Goal: Task Accomplishment & Management: Use online tool/utility

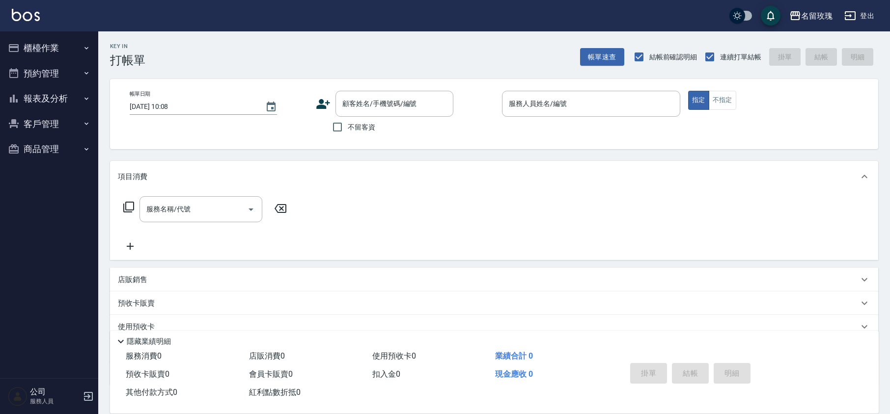
click at [45, 48] on button "櫃檯作業" at bounding box center [49, 48] width 90 height 26
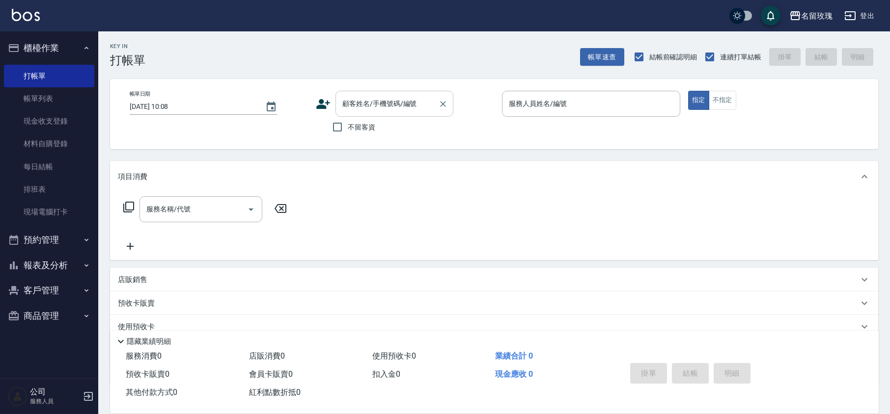
click at [395, 116] on div "顧客姓名/手機號碼/編號" at bounding box center [394, 104] width 118 height 26
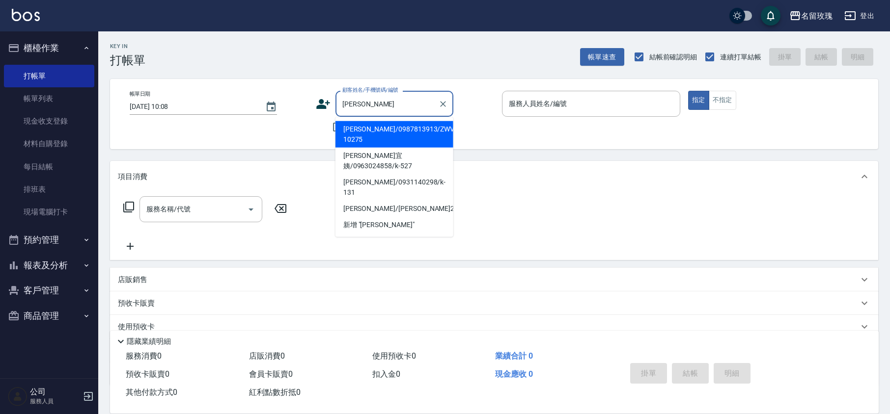
click at [399, 134] on li "[PERSON_NAME]/0987813913/ZWVI-10275" at bounding box center [394, 134] width 118 height 27
type input "[PERSON_NAME]/0987813913/ZWVI-10275"
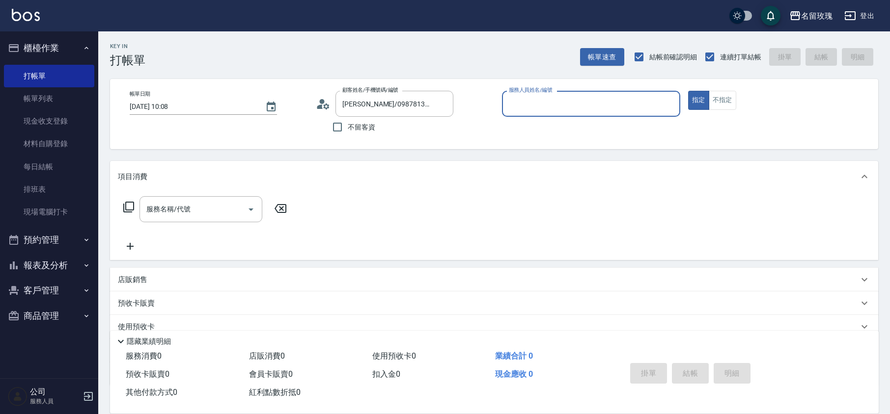
type input "VIVI-2"
click at [321, 107] on icon at bounding box center [320, 107] width 6 height 4
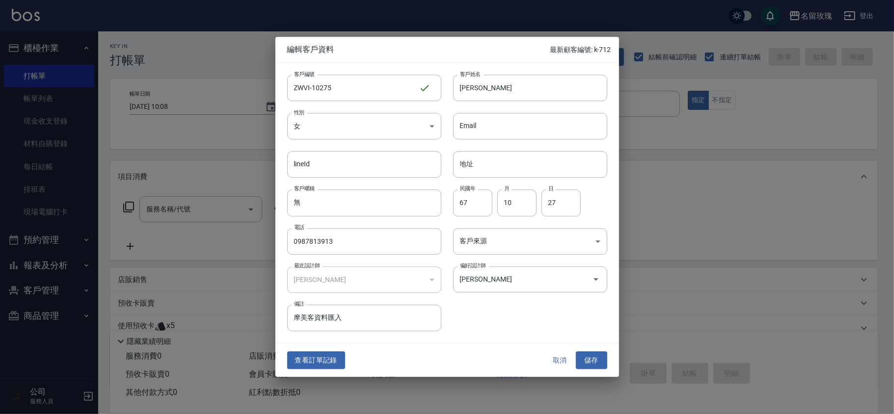
click at [334, 358] on button "查看訂單記錄" at bounding box center [316, 361] width 58 height 18
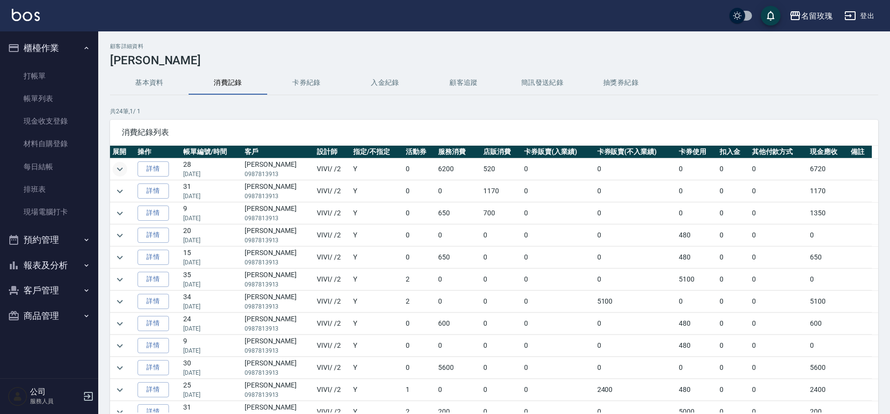
click at [119, 168] on icon "expand row" at bounding box center [120, 170] width 12 height 12
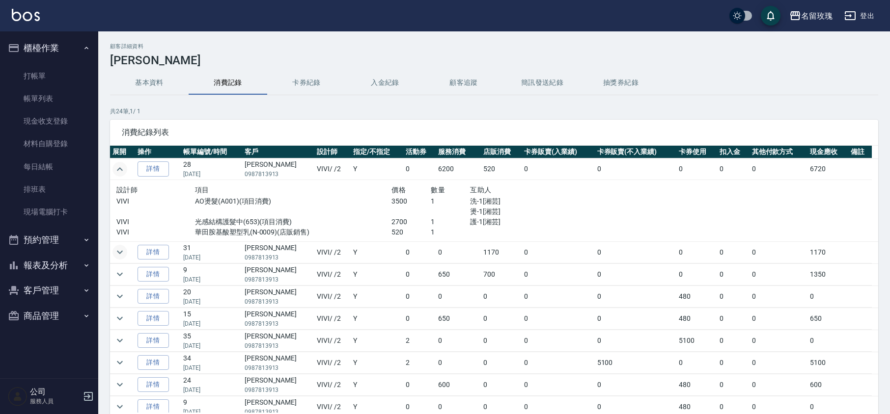
click at [120, 251] on icon "expand row" at bounding box center [120, 253] width 12 height 12
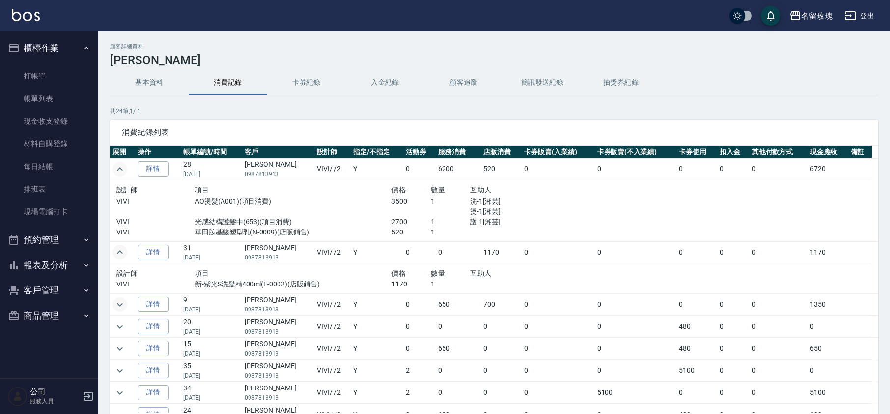
click at [119, 306] on icon "expand row" at bounding box center [120, 304] width 6 height 3
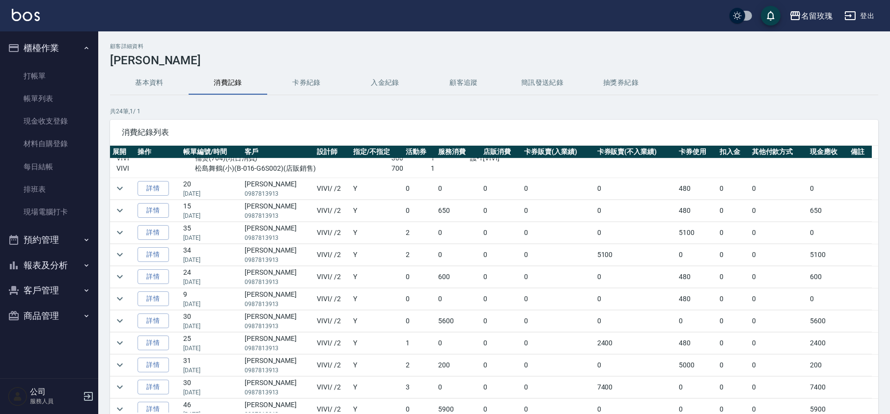
scroll to position [196, 0]
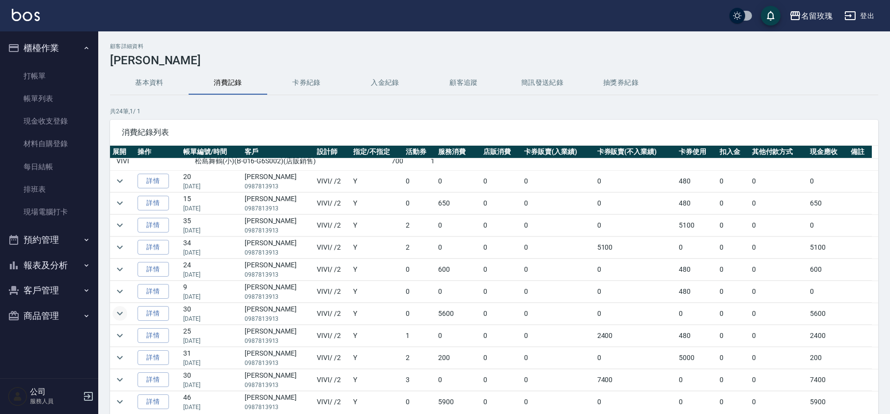
click at [120, 315] on icon "expand row" at bounding box center [120, 314] width 12 height 12
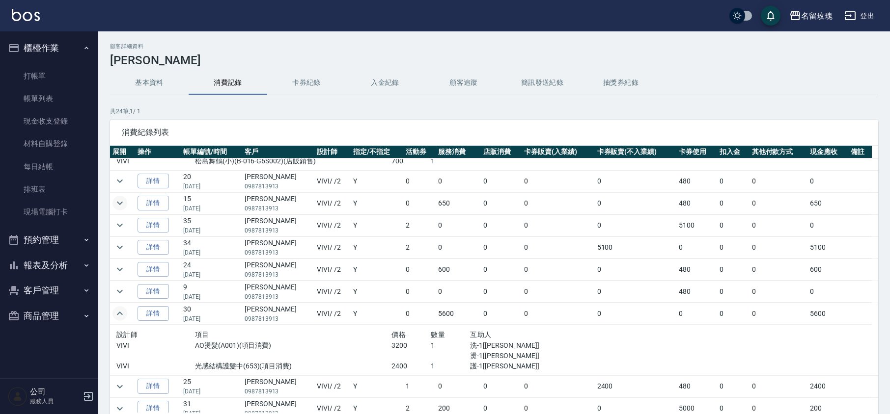
click at [119, 203] on icon "expand row" at bounding box center [120, 203] width 12 height 12
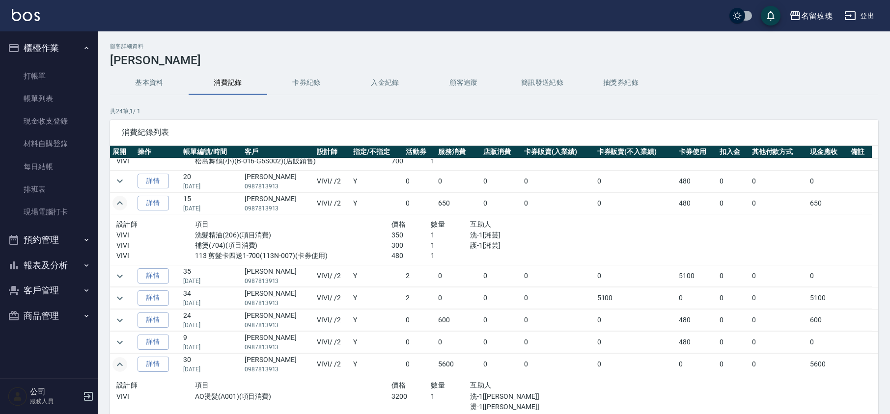
click at [119, 268] on td at bounding box center [122, 277] width 25 height 22
click at [119, 278] on icon "expand row" at bounding box center [120, 276] width 6 height 3
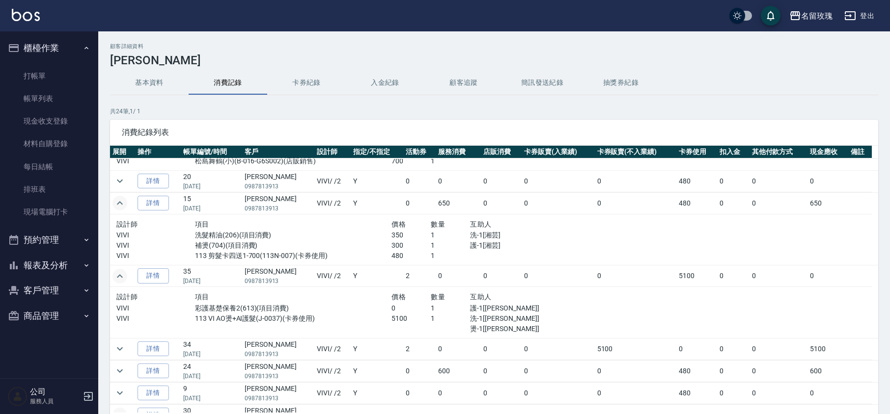
scroll to position [262, 0]
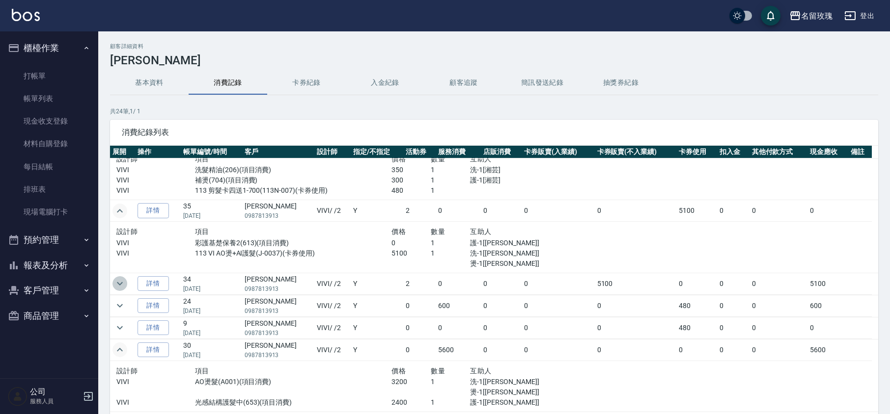
click at [120, 287] on icon "expand row" at bounding box center [120, 284] width 12 height 12
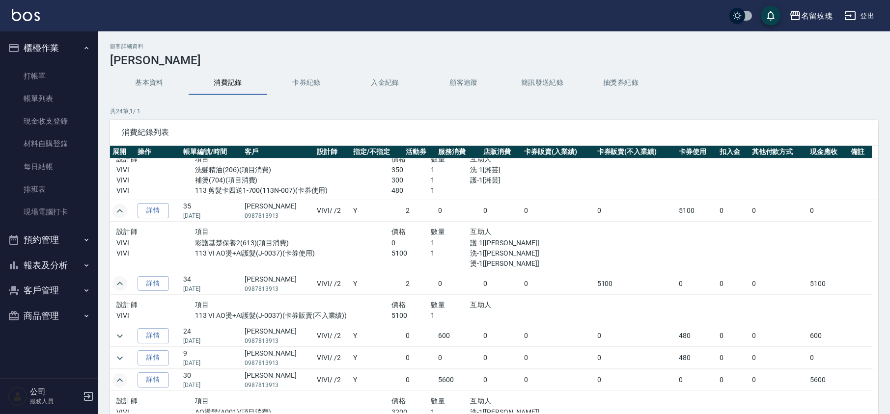
click at [127, 334] on td at bounding box center [122, 337] width 25 height 22
click at [118, 338] on icon "expand row" at bounding box center [120, 335] width 6 height 3
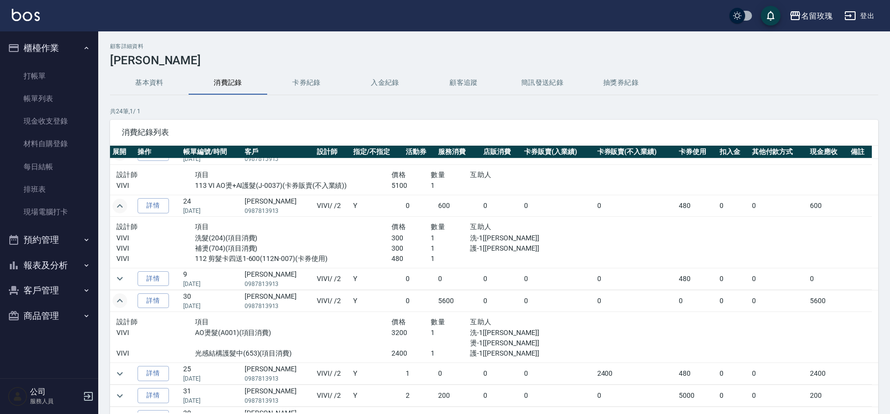
scroll to position [458, 0]
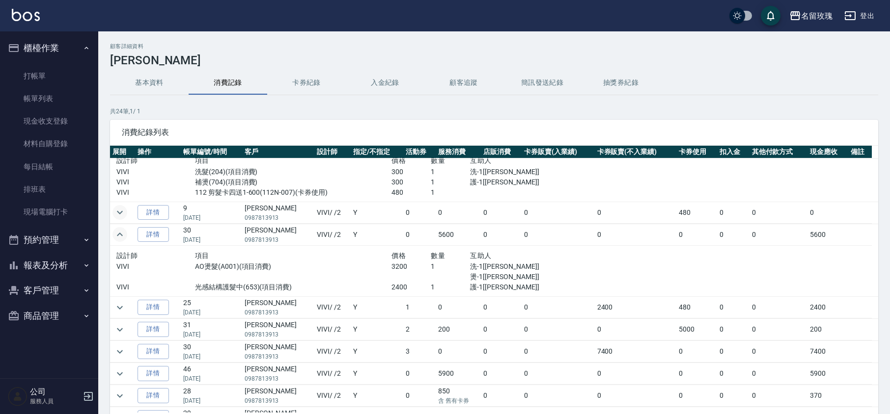
click at [118, 219] on icon "expand row" at bounding box center [120, 213] width 12 height 12
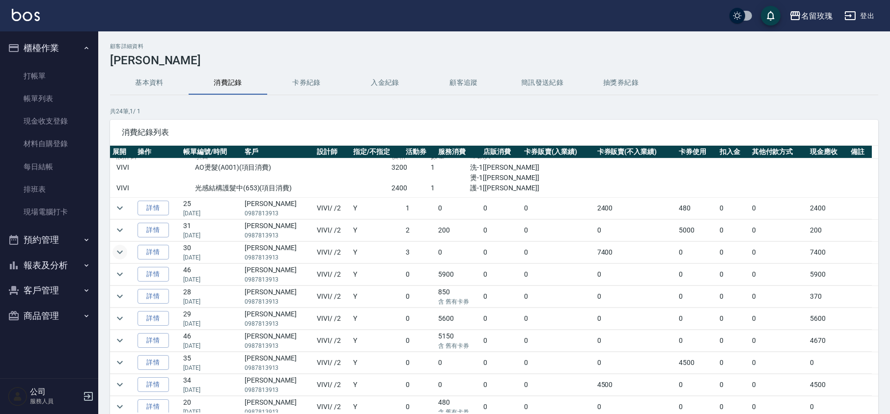
scroll to position [589, 0]
click at [117, 244] on td at bounding box center [122, 251] width 25 height 22
click at [117, 234] on icon "expand row" at bounding box center [120, 229] width 12 height 12
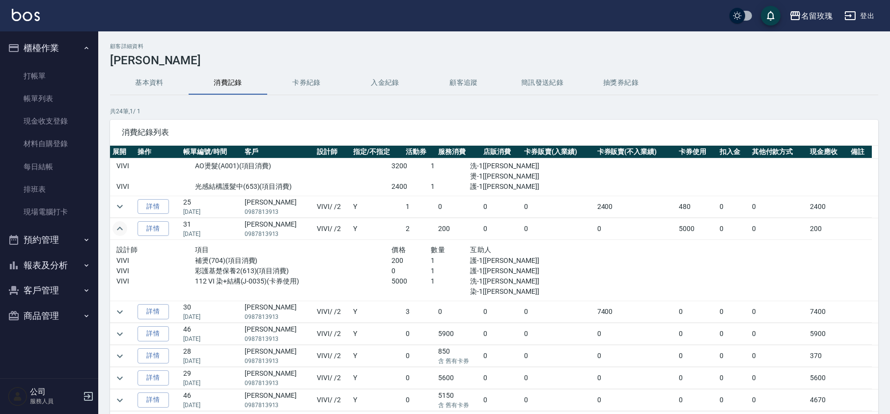
click at [123, 345] on td at bounding box center [122, 335] width 25 height 22
click at [122, 338] on icon "expand row" at bounding box center [120, 335] width 12 height 12
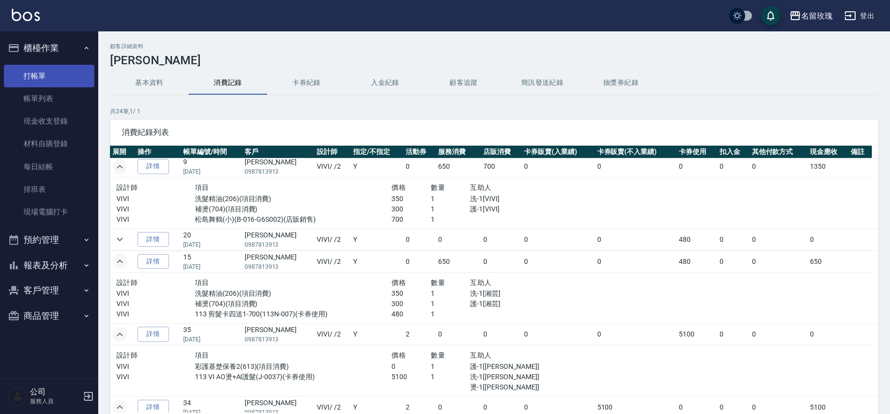
scroll to position [65, 0]
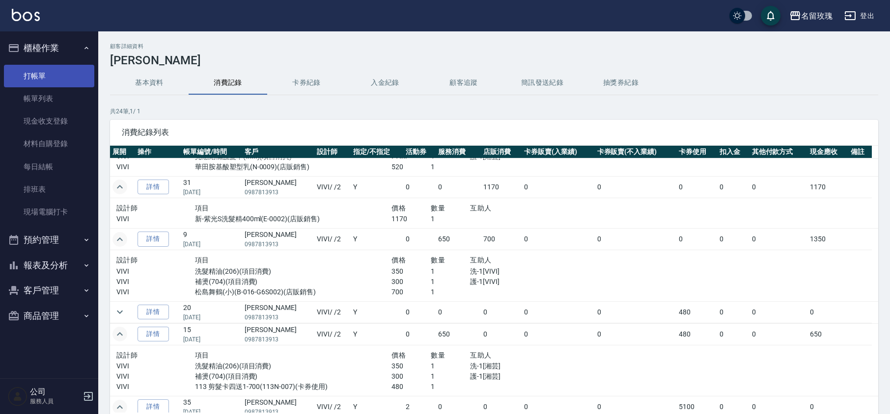
click at [42, 73] on link "打帳單" at bounding box center [49, 76] width 90 height 23
